Goal: Download file/media

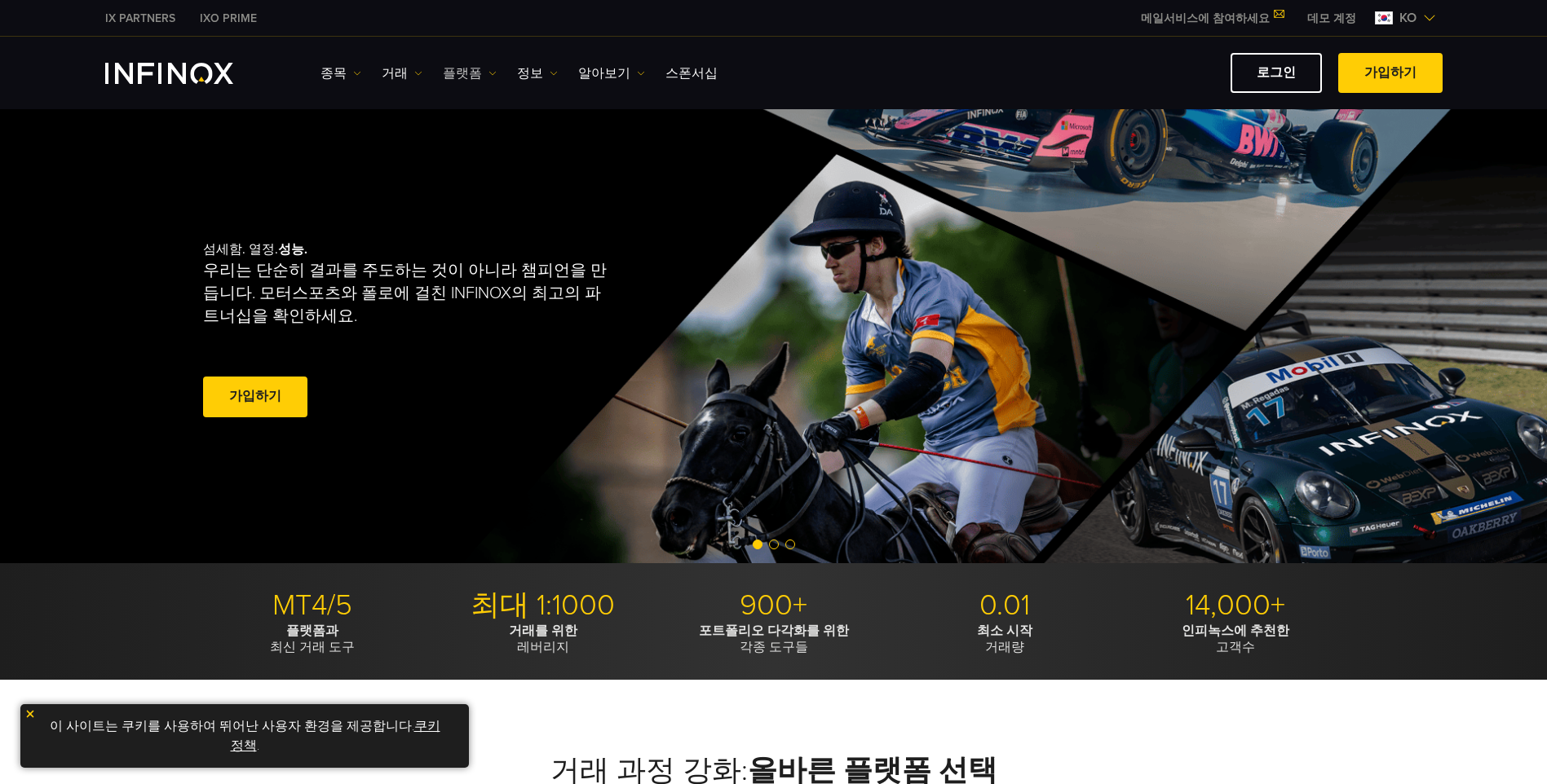
click at [489, 75] on img at bounding box center [493, 74] width 8 height 8
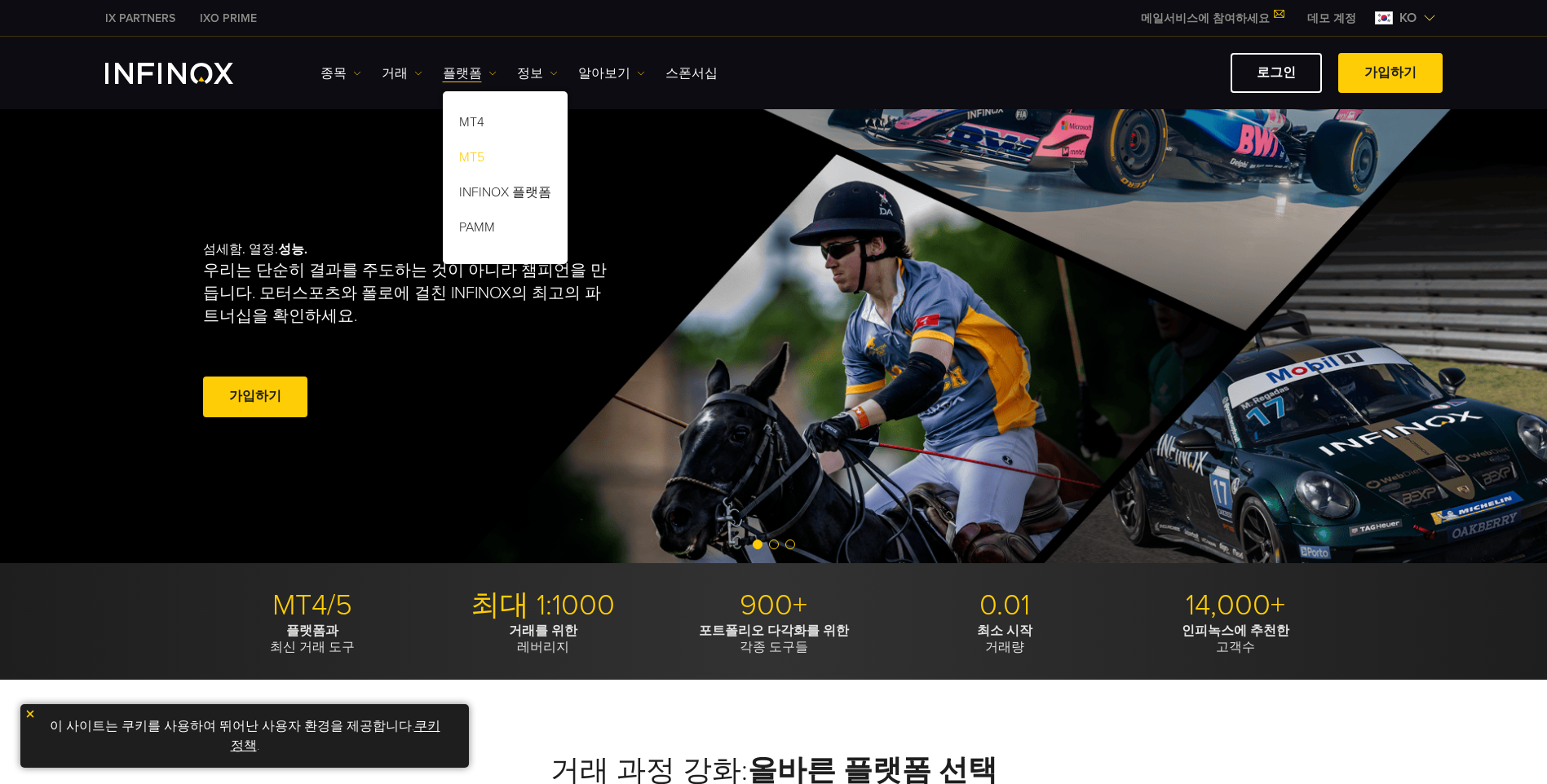
click at [475, 146] on link "MT5" at bounding box center [505, 159] width 124 height 35
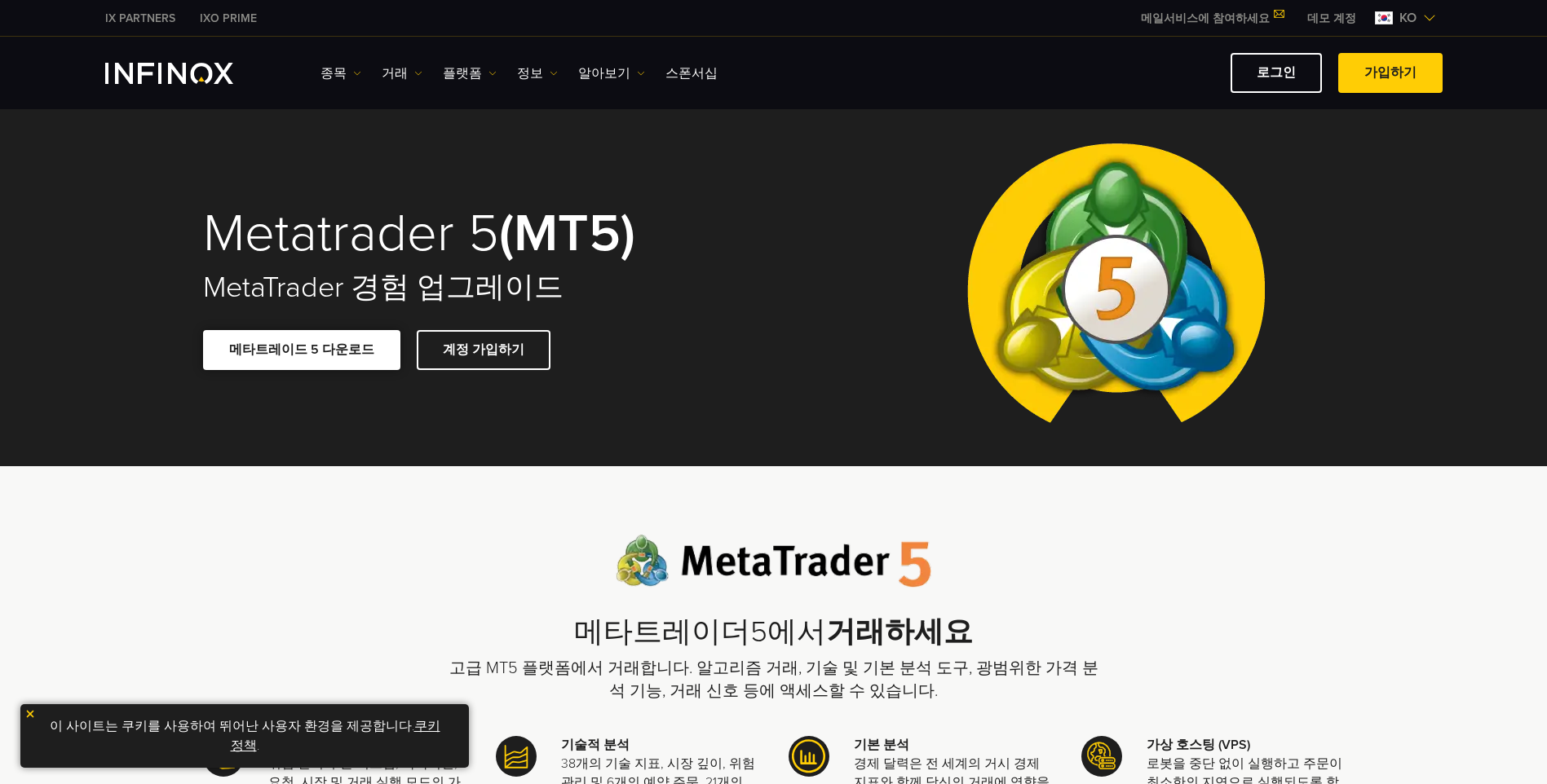
click at [299, 354] on link "메타트레이드 5 다운로드" at bounding box center [302, 350] width 197 height 40
